Goal: Navigation & Orientation: Find specific page/section

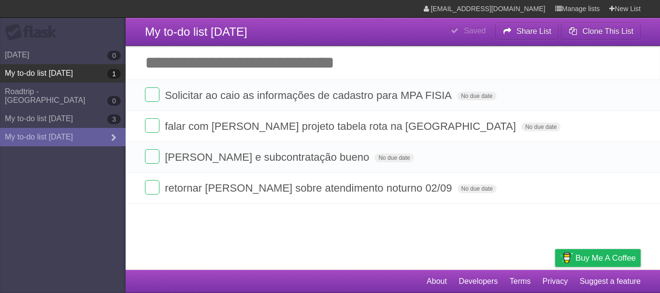
click at [38, 72] on link "My to-do list [DATE] 1" at bounding box center [63, 73] width 126 height 18
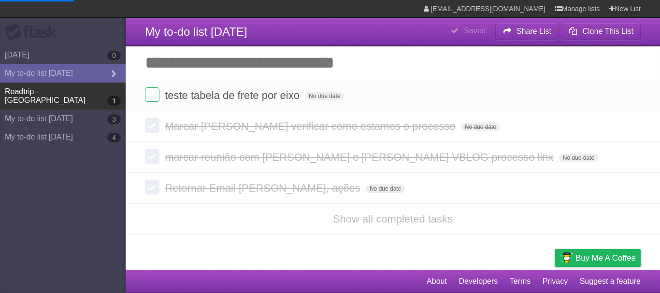
click at [73, 93] on link "Roadtrip - [GEOGRAPHIC_DATA] 1" at bounding box center [63, 96] width 126 height 27
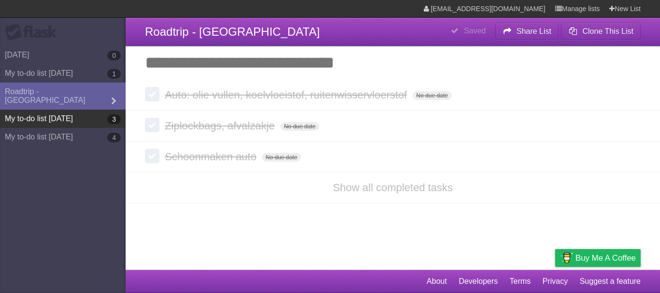
click at [71, 110] on link "My to-do list [DATE] 3" at bounding box center [63, 119] width 126 height 18
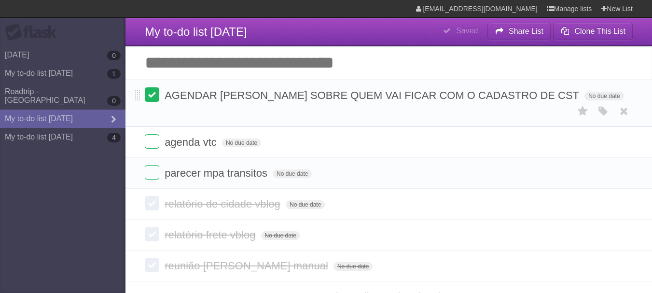
click at [155, 97] on label at bounding box center [152, 94] width 14 height 14
